Goal: Find specific page/section: Find specific page/section

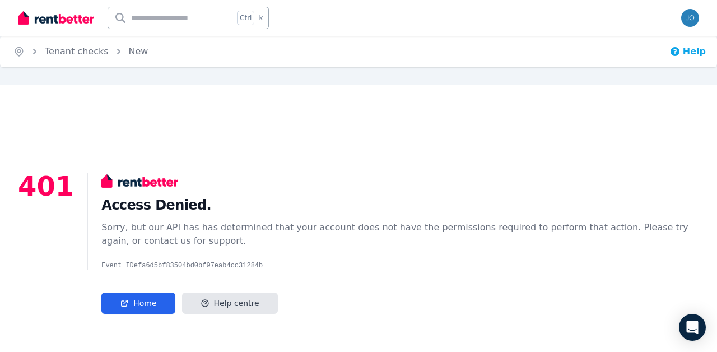
click at [689, 49] on button "Help" at bounding box center [688, 51] width 36 height 13
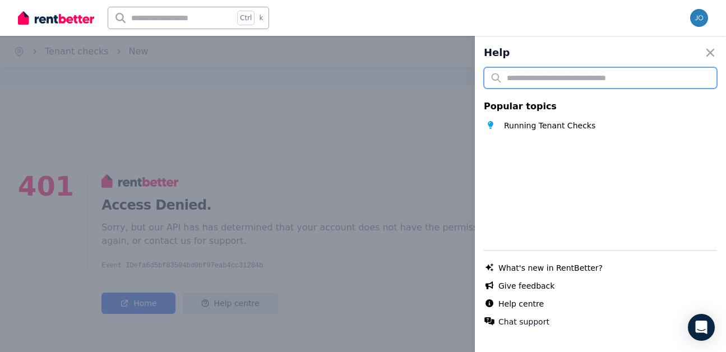
click at [573, 82] on input "text" at bounding box center [600, 77] width 233 height 21
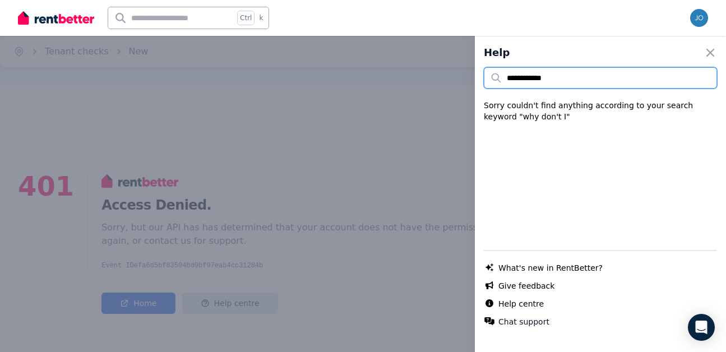
type input "**********"
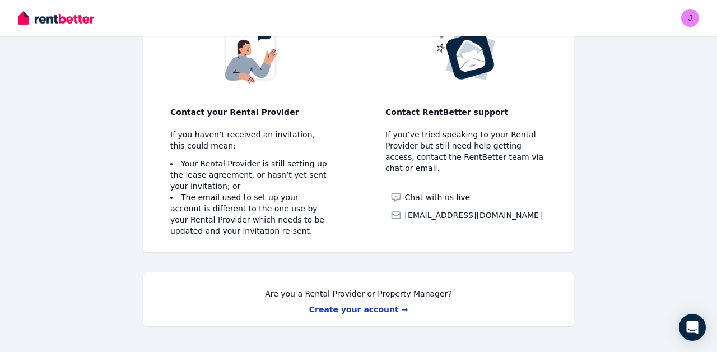
scroll to position [128, 0]
